Goal: Task Accomplishment & Management: Complete application form

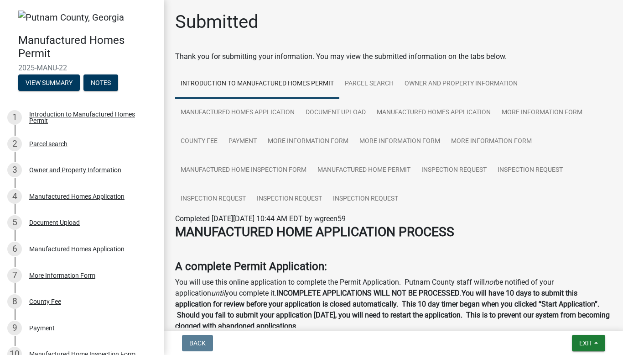
click at [288, 31] on div "Submitted" at bounding box center [393, 25] width 437 height 29
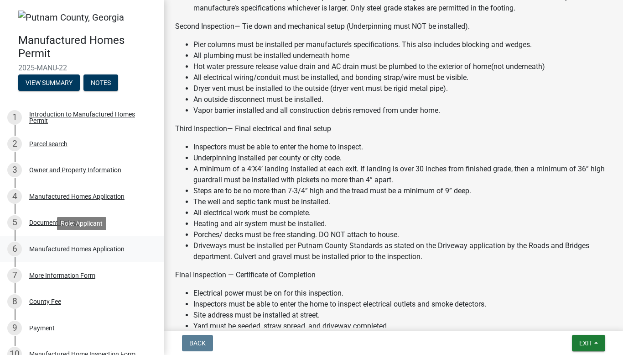
scroll to position [748, 0]
click at [582, 340] on span "Exit" at bounding box center [586, 342] width 13 height 7
click at [574, 319] on button "Save & Exit" at bounding box center [569, 319] width 73 height 22
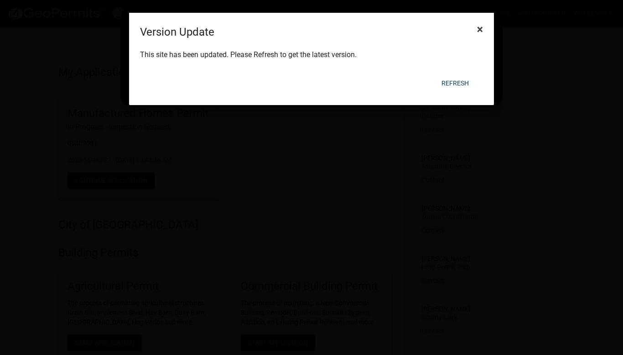
click at [479, 29] on span "×" at bounding box center [480, 29] width 6 height 13
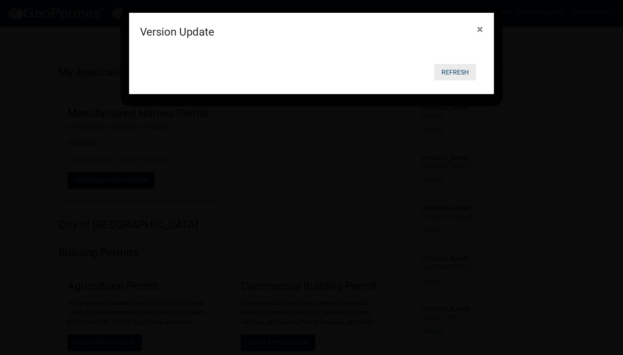
click at [457, 70] on button "Refresh" at bounding box center [455, 72] width 42 height 16
click at [480, 31] on span "×" at bounding box center [480, 29] width 6 height 13
click at [453, 70] on button "Refresh" at bounding box center [455, 72] width 42 height 16
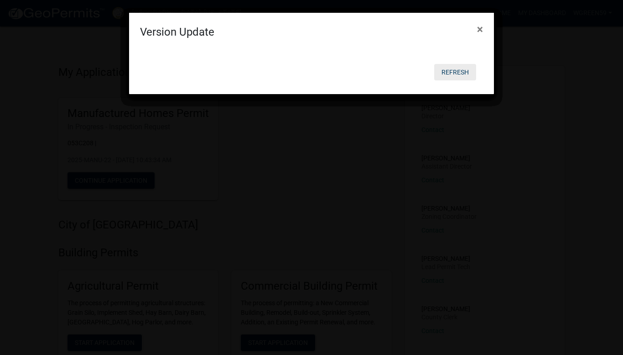
click at [453, 70] on button "Refresh" at bounding box center [455, 72] width 42 height 16
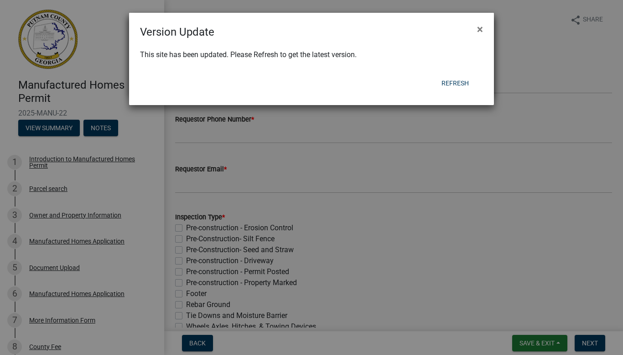
click at [452, 138] on ngb-modal-window "Version Update × This site has been updated. Please Refresh to get the latest v…" at bounding box center [311, 177] width 623 height 355
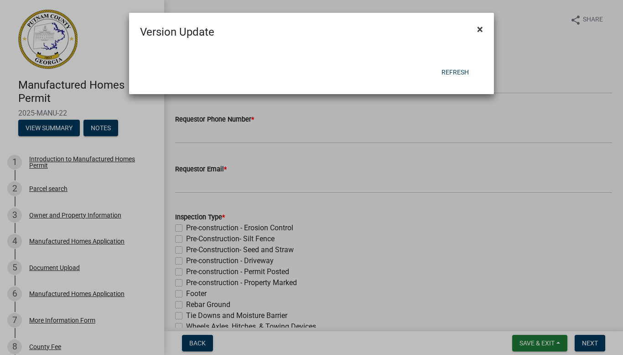
click at [481, 31] on span "×" at bounding box center [480, 29] width 6 height 13
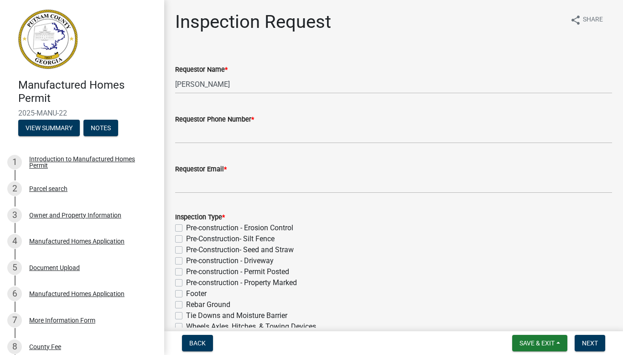
click at [596, 68] on div "Requestor Name *" at bounding box center [393, 69] width 437 height 11
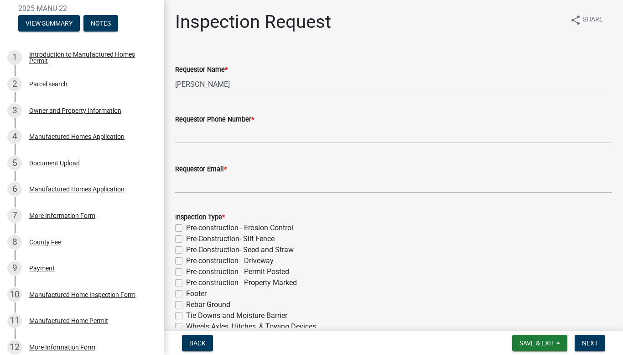
scroll to position [105, 0]
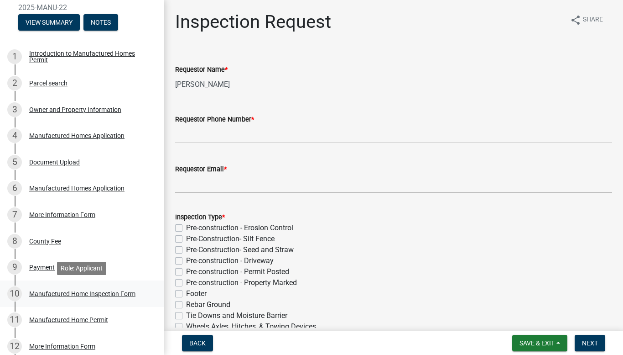
click at [95, 293] on div "Manufactured Home Inspection Form" at bounding box center [82, 293] width 106 height 6
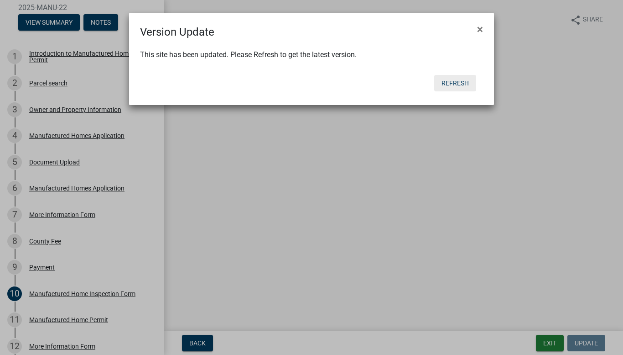
click at [450, 85] on button "Refresh" at bounding box center [455, 83] width 42 height 16
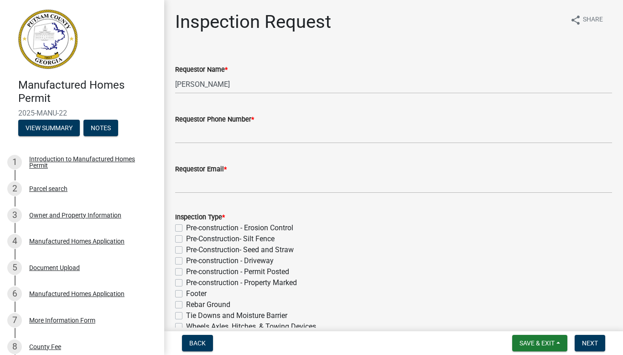
click at [575, 57] on div "Requestor Name * [PERSON_NAME]" at bounding box center [393, 72] width 437 height 42
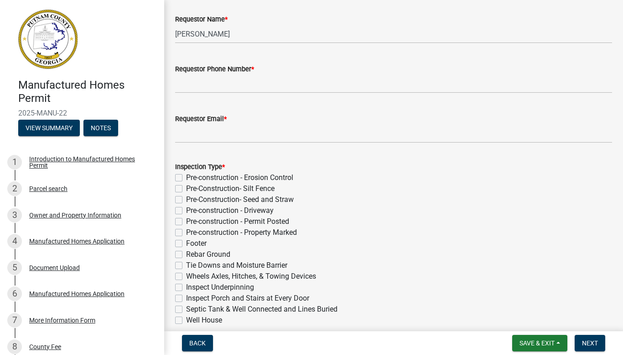
scroll to position [38, 0]
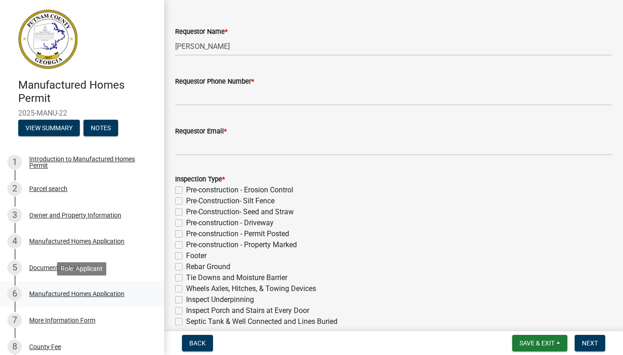
click at [146, 283] on link "6 Manufactured Homes Application" at bounding box center [82, 294] width 164 height 26
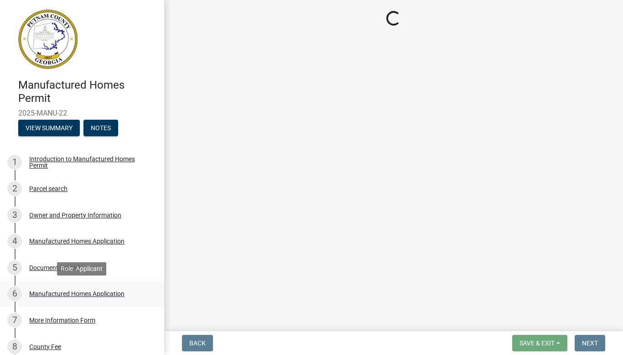
scroll to position [0, 0]
click at [146, 283] on link "6 Manufactured Homes Application" at bounding box center [82, 294] width 164 height 26
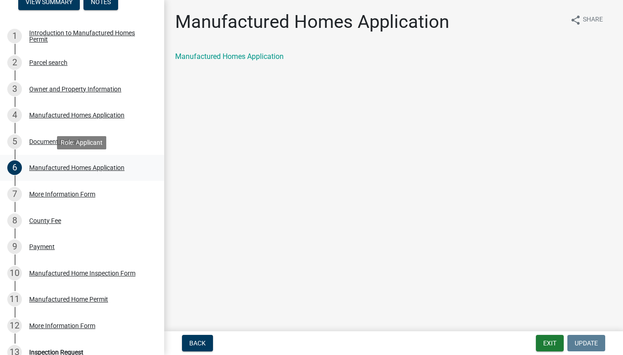
scroll to position [128, 0]
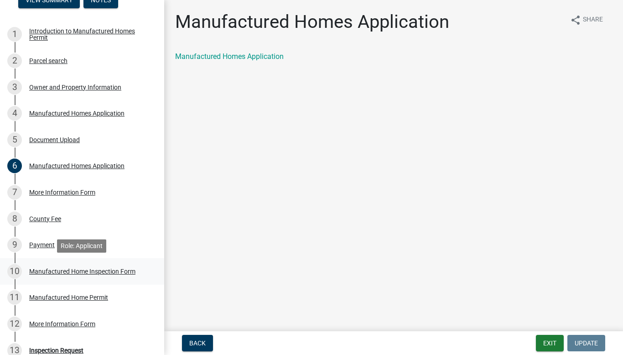
click at [92, 272] on div "Manufactured Home Inspection Form" at bounding box center [82, 271] width 106 height 6
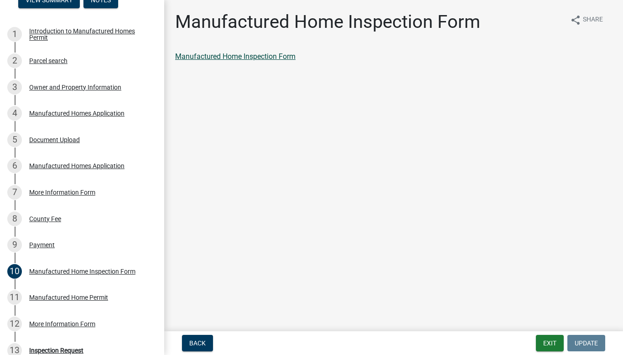
click at [255, 57] on link "Manufactured Home Inspection Form" at bounding box center [235, 56] width 120 height 9
click at [70, 349] on div "Inspection Request" at bounding box center [56, 350] width 54 height 6
